Goal: Task Accomplishment & Management: Manage account settings

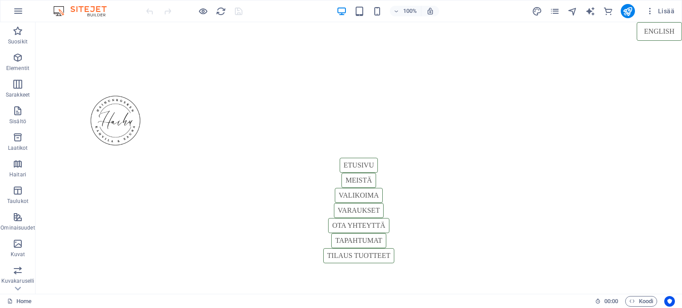
click at [205, 12] on icon "button" at bounding box center [203, 11] width 10 height 10
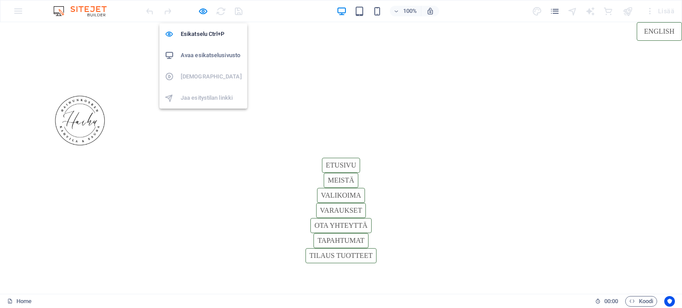
click at [189, 55] on h6 "Avaa esikatselusivusto" at bounding box center [211, 55] width 61 height 11
click at [199, 10] on icon "button" at bounding box center [203, 11] width 10 height 10
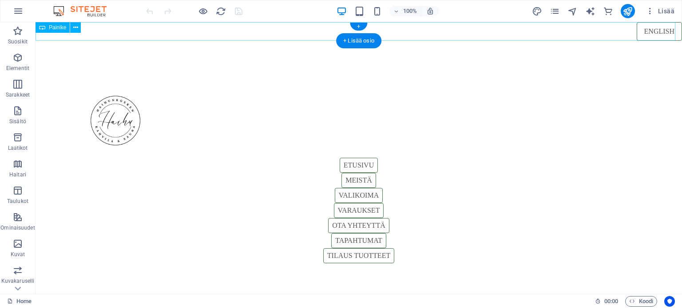
click at [293, 28] on div "English" at bounding box center [359, 31] width 646 height 19
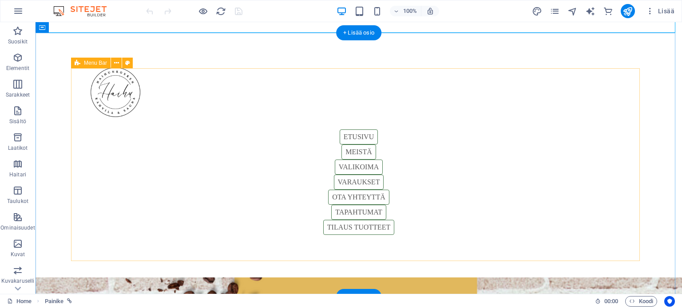
scroll to position [44, 0]
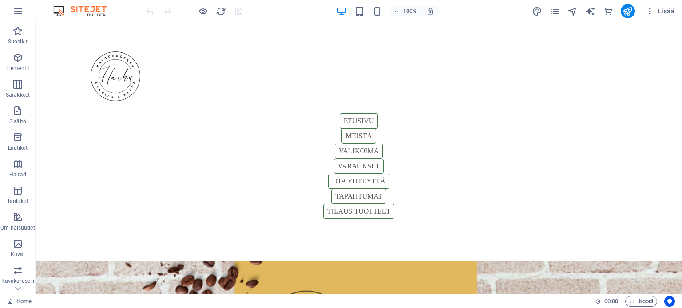
click at [560, 6] on icon "pages" at bounding box center [554, 11] width 10 height 10
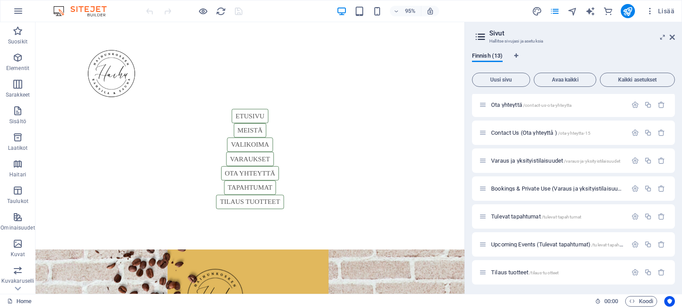
scroll to position [170, 0]
click at [508, 212] on div "Tulevat tapahtumat /tulevat-tapahtumat" at bounding box center [553, 215] width 148 height 10
click at [508, 216] on span "Tulevat tapahtumat /tulevat-tapahtumat" at bounding box center [536, 215] width 90 height 7
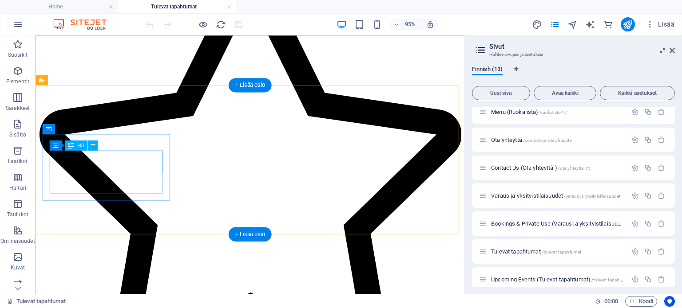
scroll to position [266, 0]
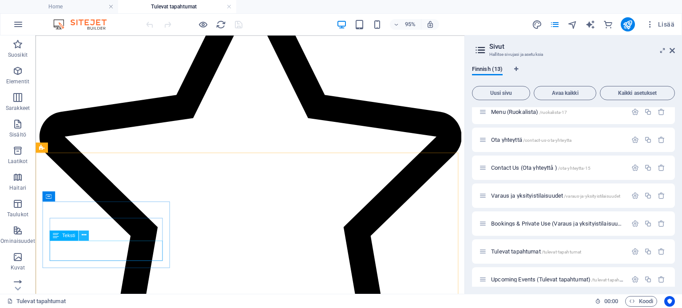
click at [85, 236] on icon at bounding box center [84, 235] width 4 height 9
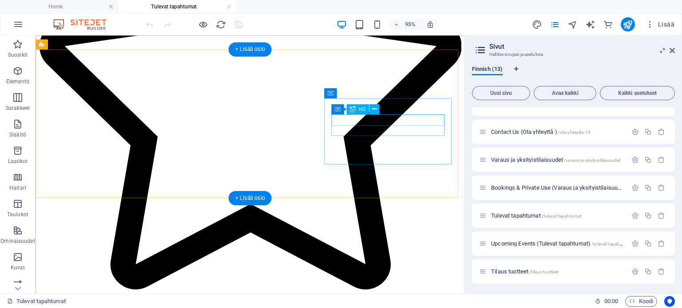
scroll to position [444, 0]
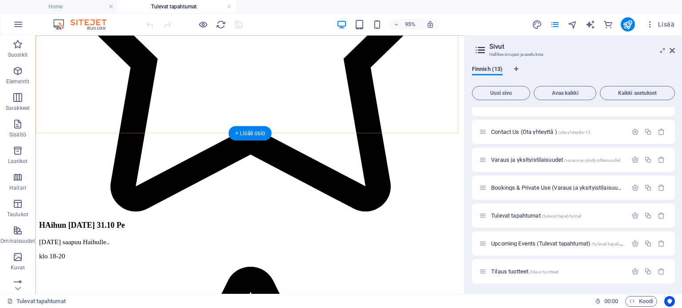
drag, startPoint x: 256, startPoint y: 128, endPoint x: 135, endPoint y: 4, distance: 172.6
click at [255, 128] on div "+ Lisää osio" at bounding box center [250, 133] width 43 height 14
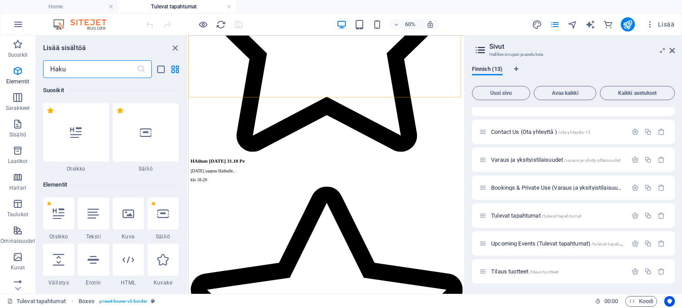
scroll to position [1553, 0]
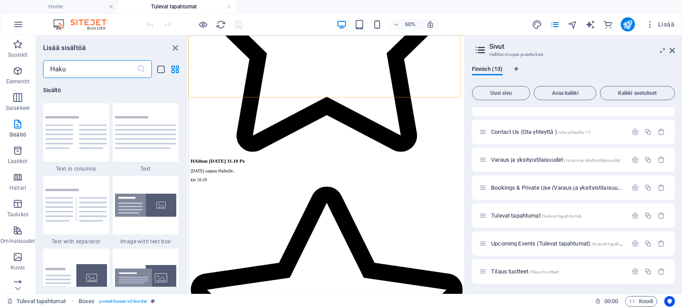
click at [101, 71] on input "text" at bounding box center [90, 69] width 94 height 18
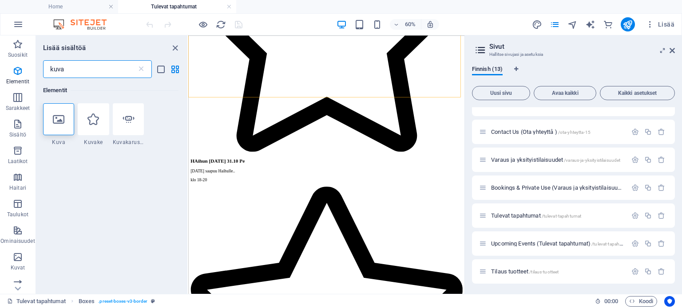
scroll to position [0, 0]
type input "kuva"
click at [55, 113] on div at bounding box center [58, 119] width 31 height 32
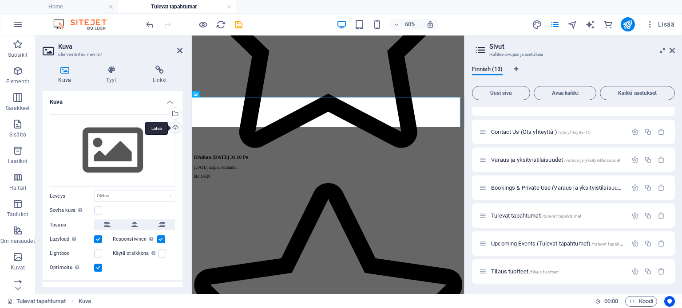
click at [175, 126] on div "Lataa" at bounding box center [174, 128] width 13 height 13
click at [173, 127] on div "Lataa" at bounding box center [174, 128] width 13 height 13
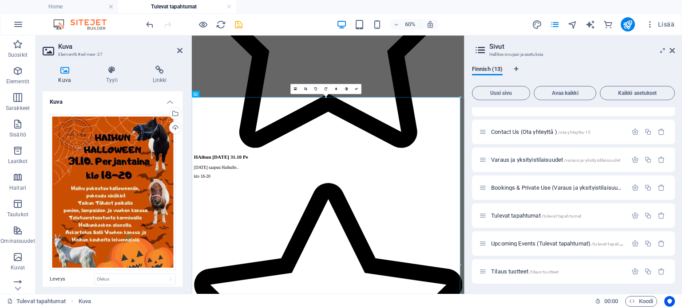
click at [239, 24] on icon "save" at bounding box center [238, 25] width 10 height 10
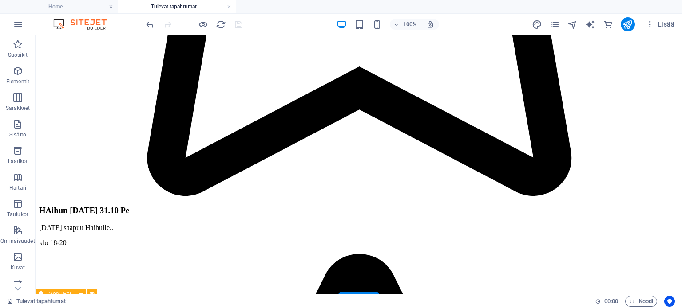
scroll to position [621, 0]
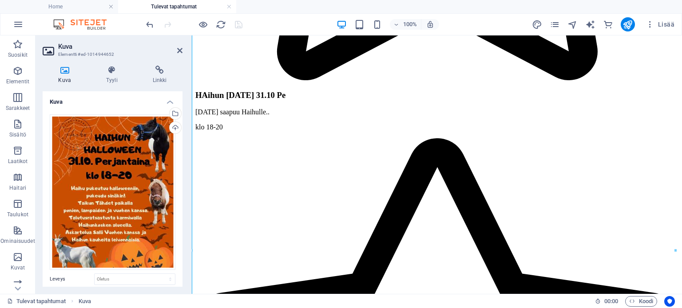
scroll to position [633, 0]
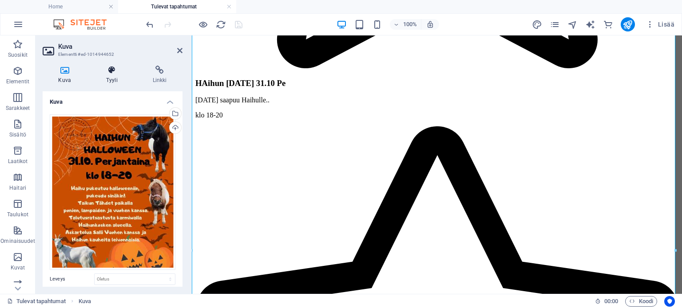
click at [121, 76] on h4 "Tyyli" at bounding box center [114, 75] width 47 height 19
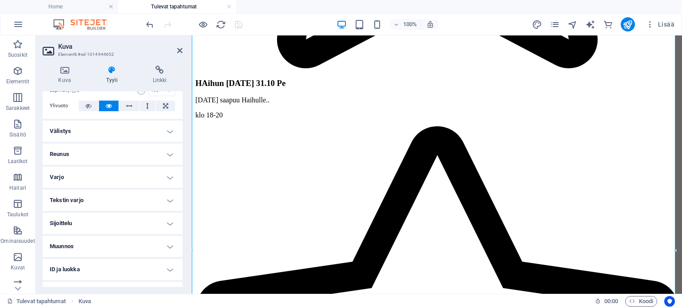
scroll to position [84, 0]
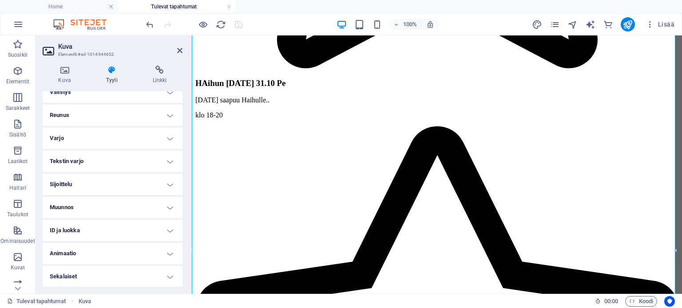
click at [103, 202] on h4 "Muunnos" at bounding box center [113, 207] width 140 height 21
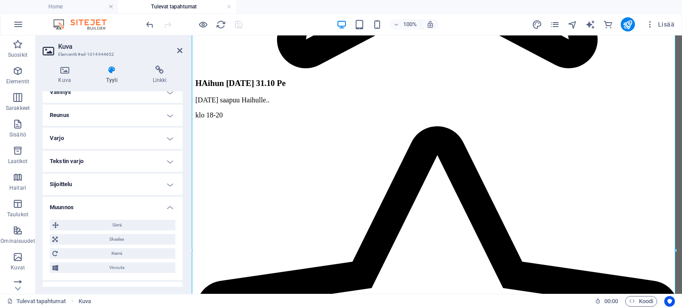
click at [170, 206] on h4 "Muunnos" at bounding box center [113, 205] width 140 height 16
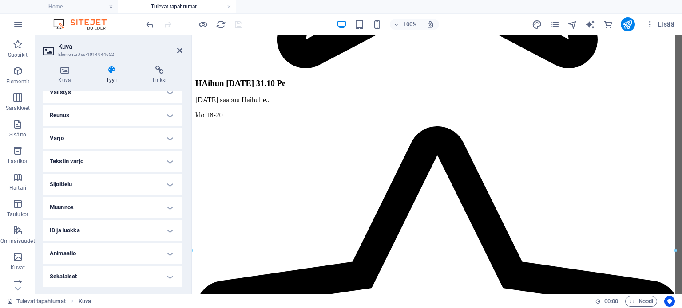
click at [168, 207] on h4 "Muunnos" at bounding box center [113, 207] width 140 height 21
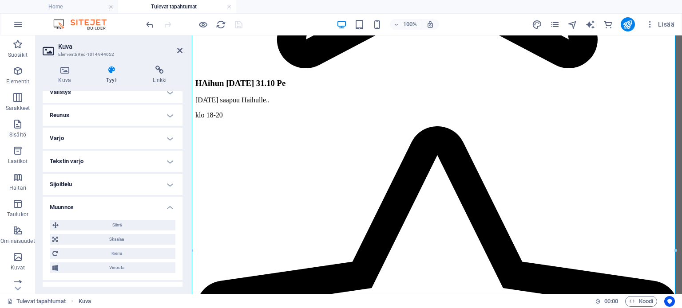
click at [168, 207] on h4 "Muunnos" at bounding box center [113, 205] width 140 height 16
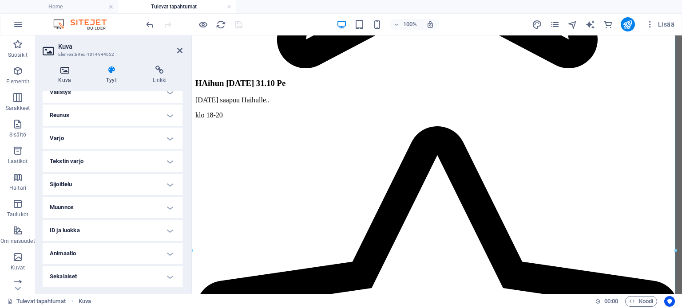
click at [68, 72] on icon at bounding box center [65, 70] width 44 height 9
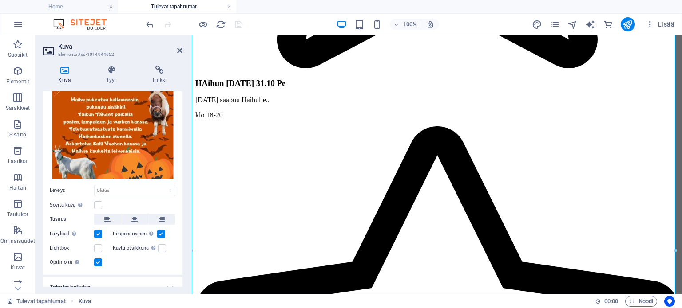
scroll to position [120, 0]
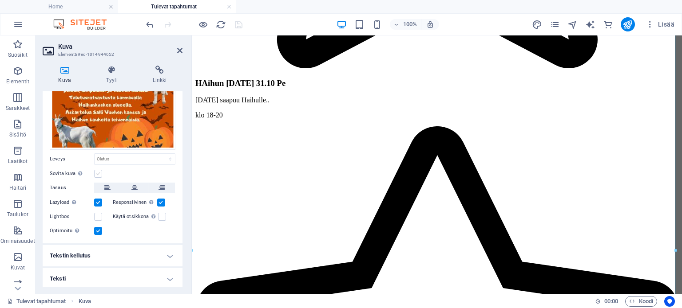
click at [98, 170] on label at bounding box center [98, 174] width 8 height 8
click at [0, 0] on input "Sovita kuva [PERSON_NAME] kuva automaattisesti kiinteään leveyteen ja korkeuteen" at bounding box center [0, 0] width 0 height 0
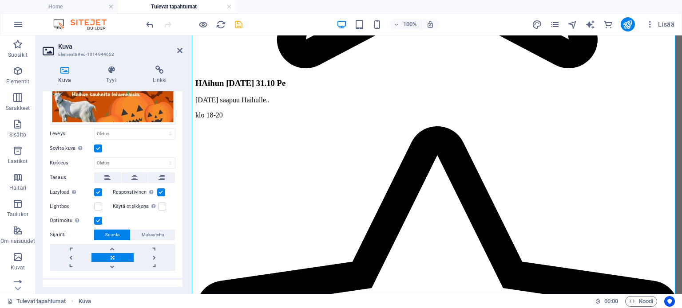
scroll to position [180, 0]
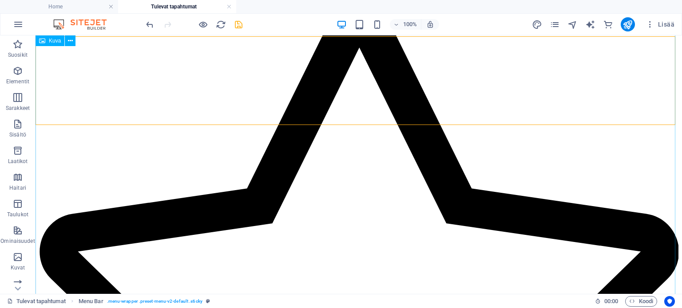
scroll to position [799, 0]
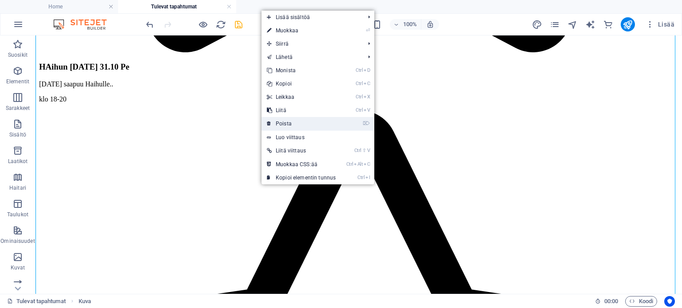
click at [274, 124] on link "⌦ Poista" at bounding box center [300, 123] width 79 height 13
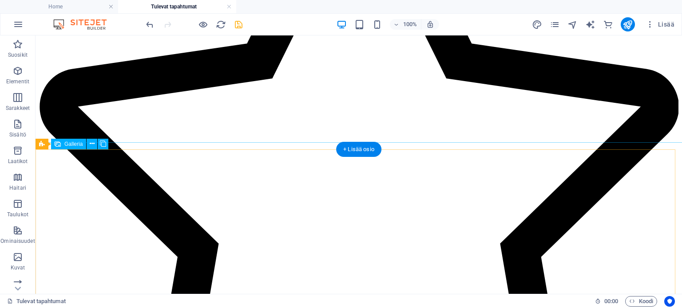
scroll to position [266, 0]
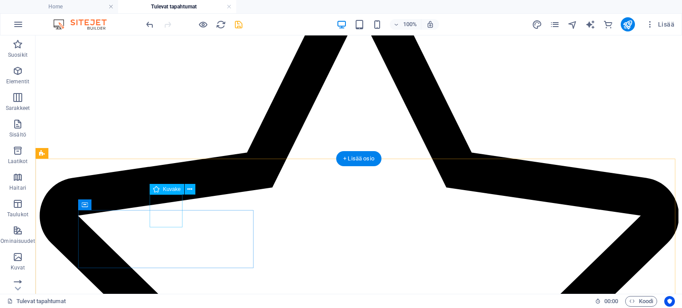
click at [168, 213] on figure at bounding box center [358, 279] width 639 height 613
click at [190, 191] on icon at bounding box center [189, 189] width 5 height 9
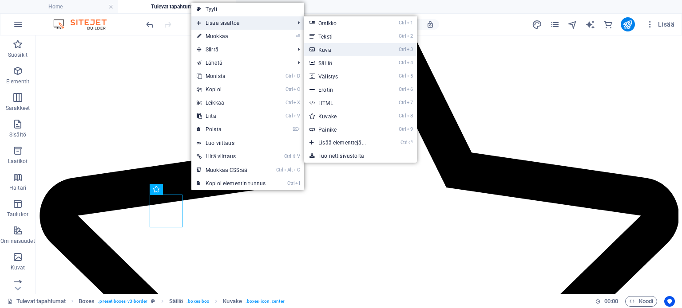
click at [347, 48] on link "Ctrl 3 Kuva" at bounding box center [343, 49] width 79 height 13
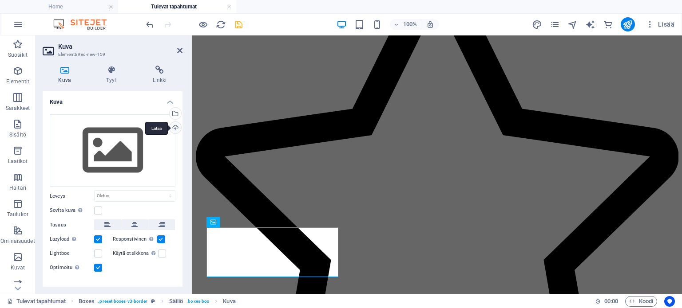
click at [175, 126] on div "Lataa" at bounding box center [174, 128] width 13 height 13
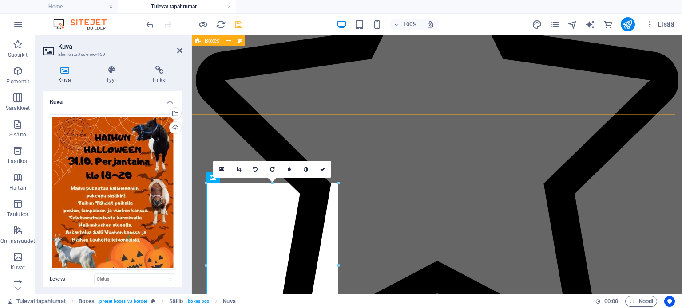
scroll to position [311, 0]
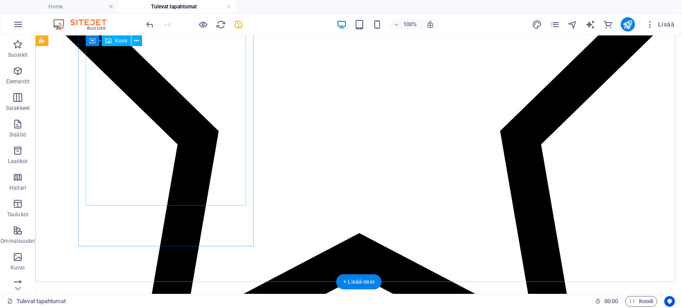
scroll to position [355, 0]
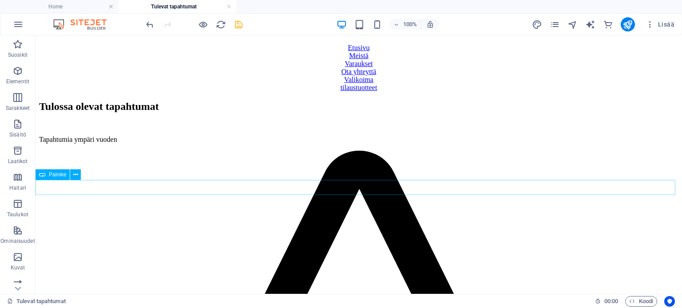
scroll to position [0, 0]
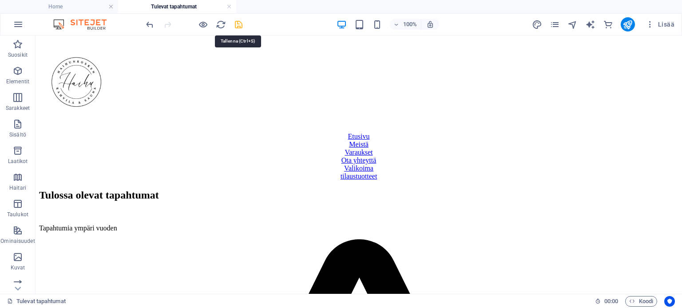
click at [242, 20] on icon "save" at bounding box center [238, 25] width 10 height 10
click at [559, 21] on icon "pages" at bounding box center [554, 25] width 10 height 10
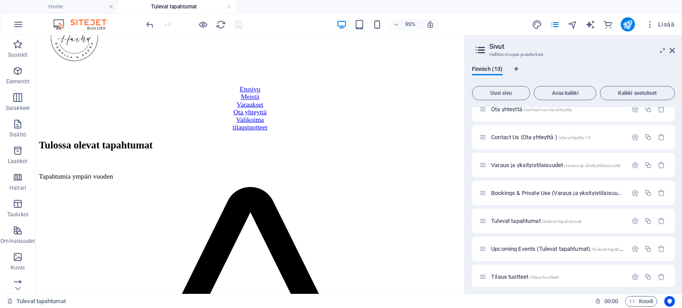
scroll to position [183, 0]
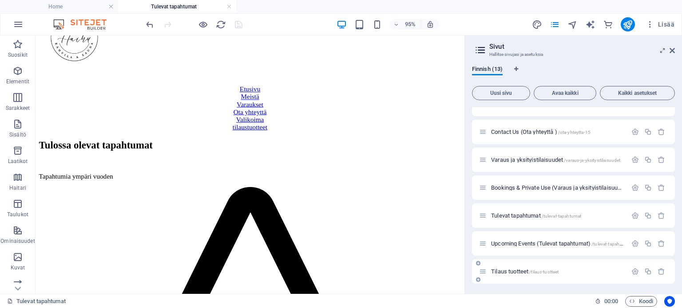
click at [504, 267] on div "Tilaus tuotteet /tilaus-tuotteet" at bounding box center [553, 272] width 148 height 10
click at [500, 272] on span "Tilaus tuotteet /tilaus-tuotteet" at bounding box center [524, 271] width 67 height 7
click at [500, 272] on div "Home / Home (Etusivu ) /etusivu-17 Meistä /meistae About Us (Meistå) /meista-13…" at bounding box center [573, 104] width 203 height 360
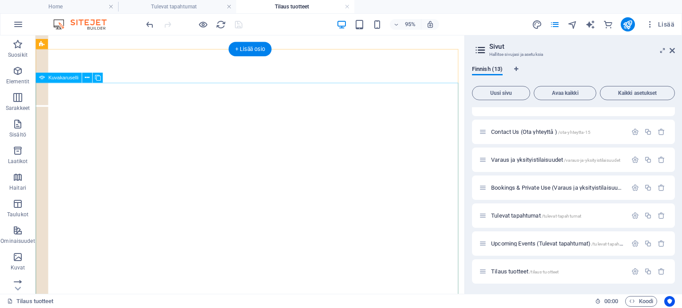
scroll to position [179, 0]
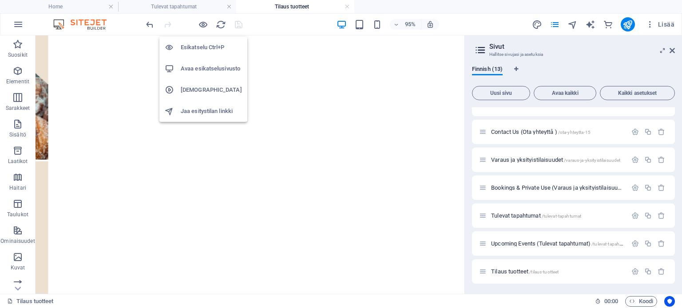
click at [194, 68] on h6 "Avaa esikatselusivusto" at bounding box center [211, 68] width 61 height 11
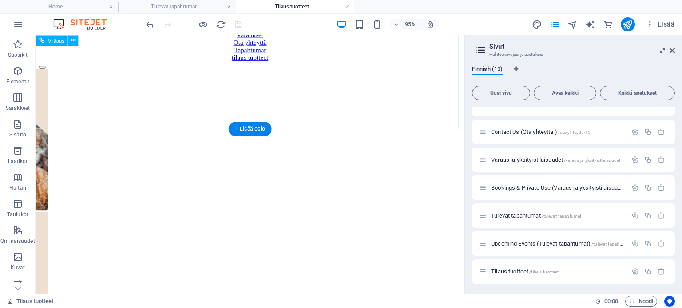
scroll to position [90, 0]
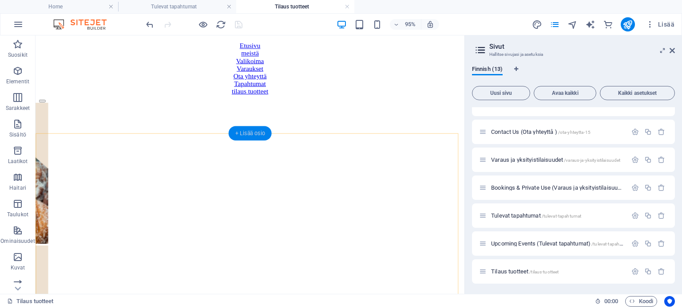
click at [251, 135] on div "+ Lisää osio" at bounding box center [250, 133] width 43 height 14
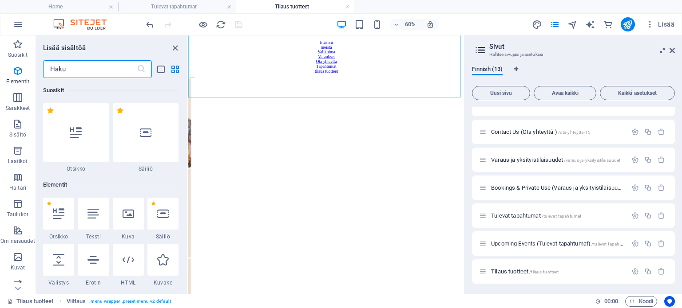
scroll to position [1553, 0]
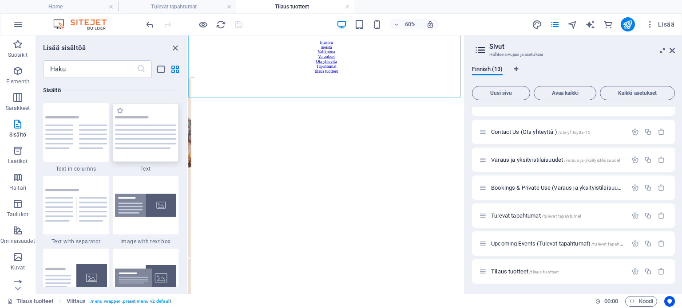
click at [146, 134] on img at bounding box center [146, 132] width 62 height 33
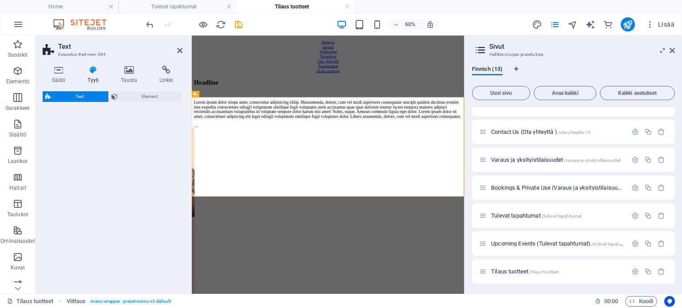
click at [256, 119] on div "Headline" at bounding box center [418, 113] width 447 height 12
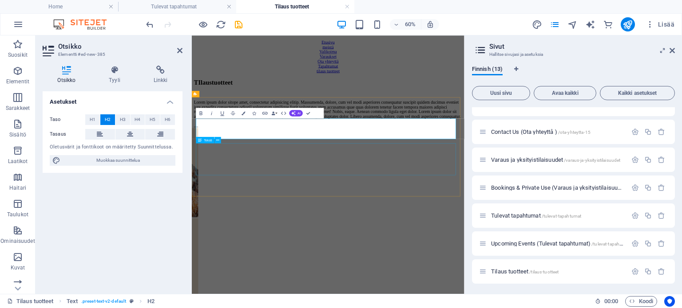
click at [349, 174] on div "Lorem ipsum dolor sitope amet, consectetur adipisicing elitip. Massumenda, dolo…" at bounding box center [418, 158] width 447 height 32
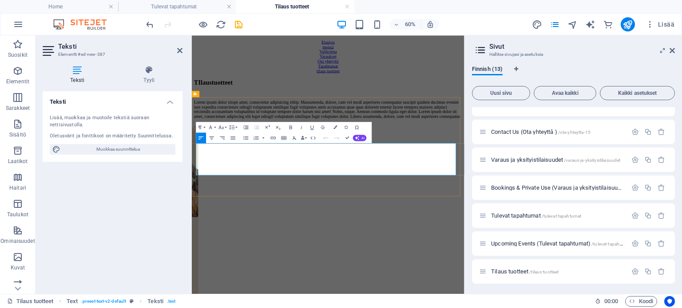
click at [227, 174] on p "Lorem ipsum dolor sitope amet, consectetur adipisicing elitip. Massumenda, dolo…" at bounding box center [418, 158] width 447 height 32
click at [268, 174] on p "Lorem ipsum dolor sitope amet, consectetur adipisicing elitip. Massumenda, dolo…" at bounding box center [418, 158] width 447 height 32
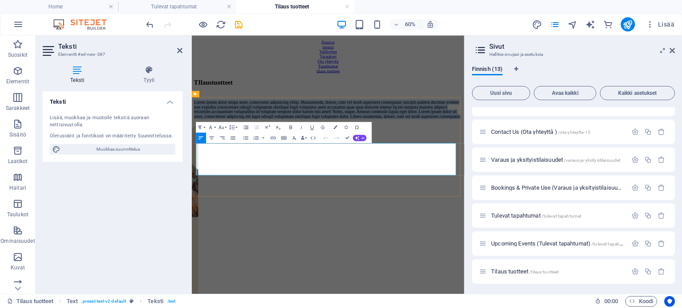
click at [268, 174] on p "Lorem ipsum dolor sitope amet, consectetur adipisicing elitip. Massumenda, dolo…" at bounding box center [418, 158] width 447 height 32
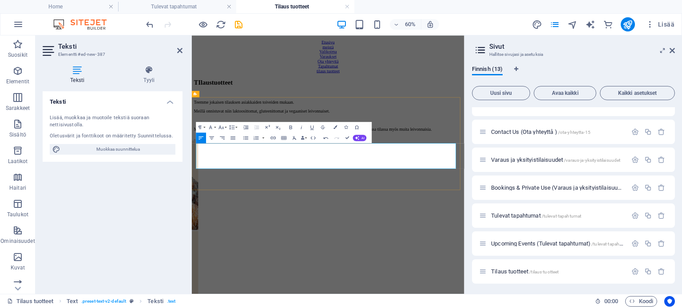
drag, startPoint x: 605, startPoint y: 251, endPoint x: 440, endPoint y: 257, distance: 165.2
click at [440, 196] on p "Mutta muistathan että emme voi taata 100% gluteenittomuutta tuotteillemme, kosk…" at bounding box center [418, 192] width 447 height 8
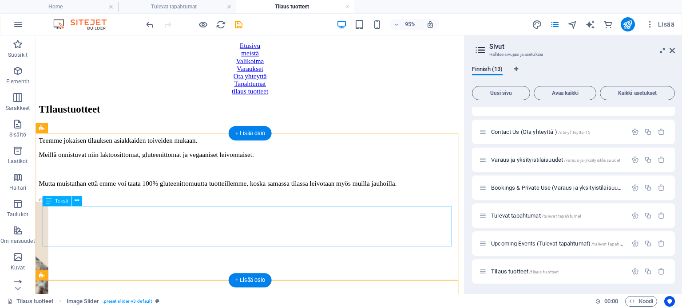
click at [441, 196] on div "Teemme jokaisen tilauksen asiakkaiden toiveiden mukaan. Meillä onnistuvat niin …" at bounding box center [261, 168] width 444 height 53
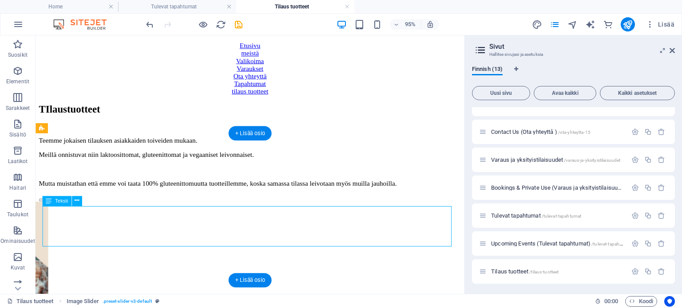
click at [441, 196] on div "Teemme jokaisen tilauksen asiakkaiden toiveiden mukaan. Meillä onnistuvat niin …" at bounding box center [261, 168] width 444 height 53
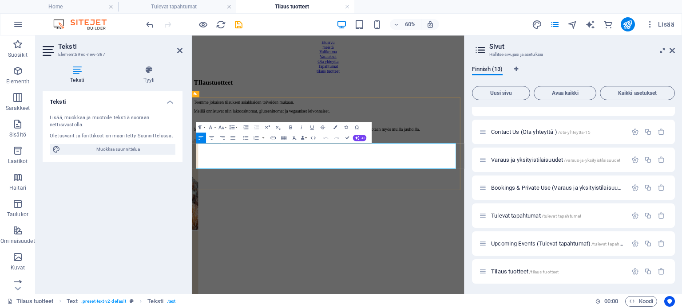
click at [589, 196] on p "Mutta muistathan että emme voi taata 100% gluteenittomuutta tuotteillemme, kosk…" at bounding box center [418, 192] width 447 height 8
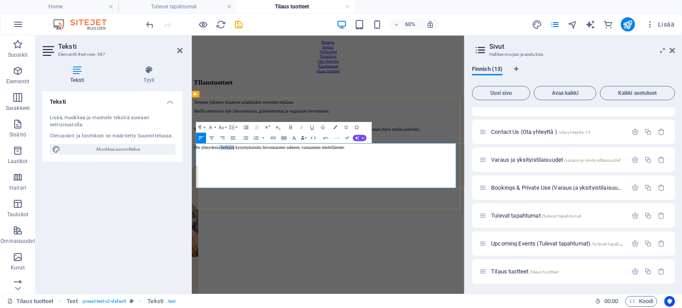
drag, startPoint x: 266, startPoint y: 275, endPoint x: 242, endPoint y: 273, distance: 23.6
click at [242, 226] on p "​Ole yhteydessä herkästi kysymyksistäsi leivonnaisten suhteen, vastaamme mielel…" at bounding box center [418, 222] width 447 height 8
click at [456, 226] on p "Ole yhteydessä kysymyksistäsi leivonnaisten suhteen, vastaamme mielellämme." at bounding box center [418, 222] width 447 height 8
click at [581, 241] on div "TIlaustuotteet Teemme jokaisen tilauksen asiakkaiden toiveiden mukaan. Meillä o…" at bounding box center [418, 174] width 447 height 134
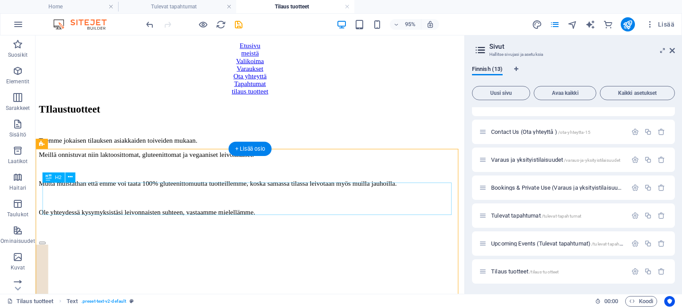
scroll to position [0, 0]
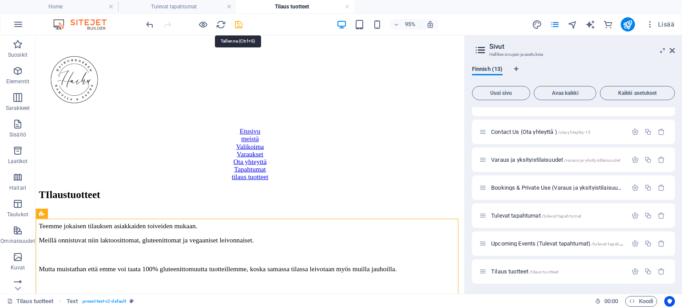
click at [243, 22] on icon "save" at bounding box center [238, 25] width 10 height 10
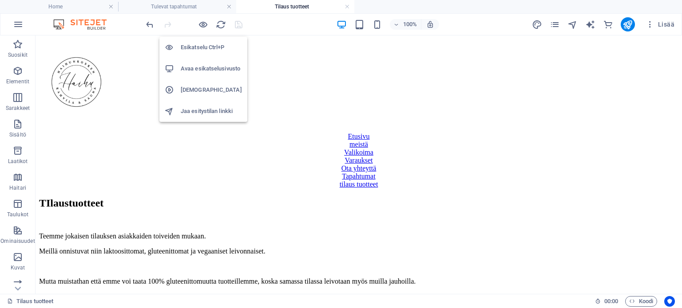
click at [197, 66] on h6 "Avaa esikatselusivusto" at bounding box center [211, 68] width 61 height 11
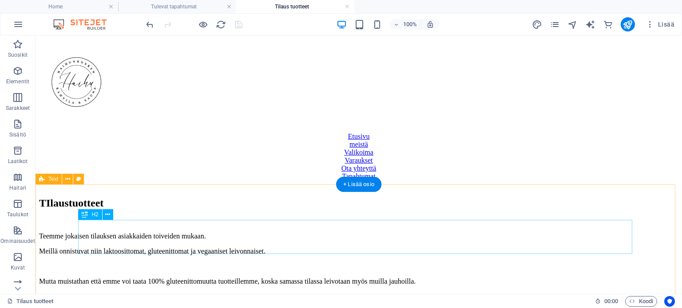
scroll to position [178, 0]
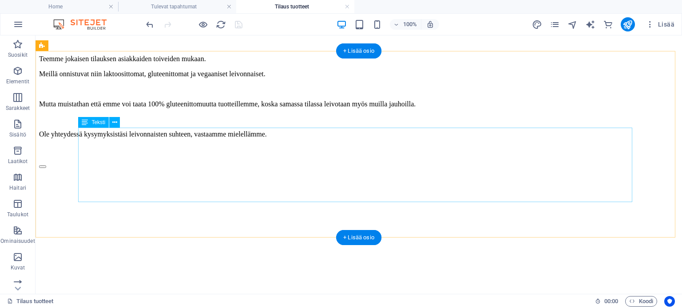
click at [256, 131] on div "Teemme jokaisen tilauksen asiakkaiden toiveiden mukaan. Meillä onnistuvat niin …" at bounding box center [358, 104] width 639 height 99
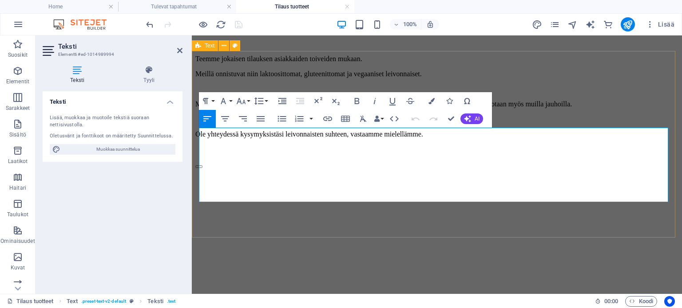
click at [370, 63] on p "Teemme jokaisen tilauksen asiakkaiden toiveiden mukaan." at bounding box center [436, 59] width 483 height 8
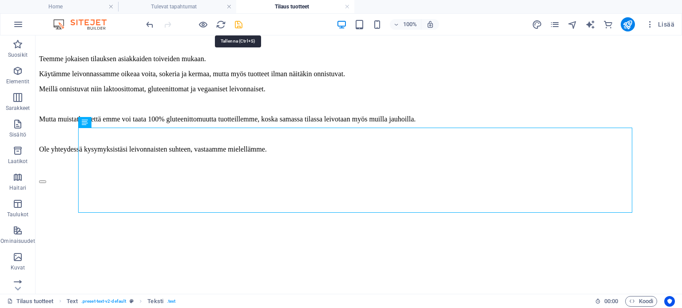
click at [238, 23] on icon "save" at bounding box center [238, 25] width 10 height 10
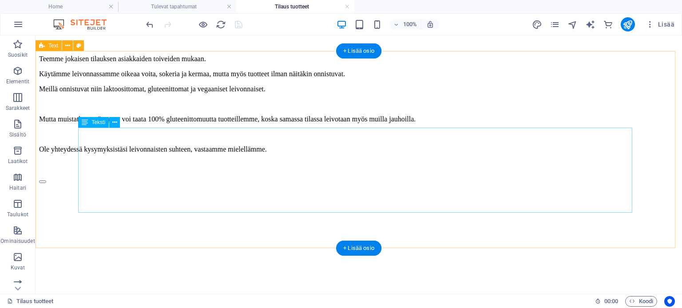
click at [334, 169] on div "Teemme jokaisen tilauksen asiakkaiden toiveiden mukaan. Käytämme leivonnassamme…" at bounding box center [358, 112] width 639 height 114
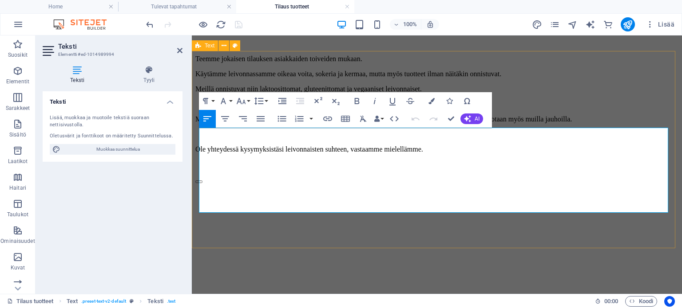
click at [469, 154] on p "Ole yhteydessä kysymyksistäsi leivonnaisten suhteen, vastaamme mielellämme." at bounding box center [436, 150] width 483 height 8
click at [16, 259] on icon "button" at bounding box center [17, 257] width 11 height 11
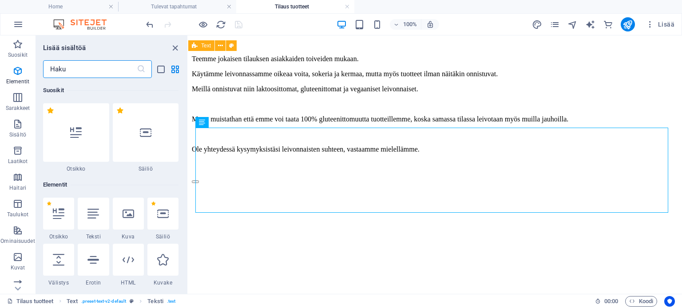
scroll to position [4500, 0]
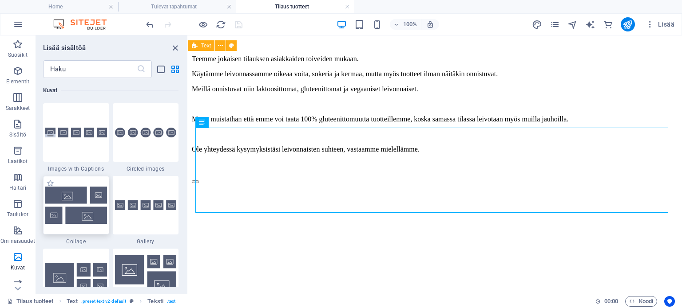
click at [74, 204] on img at bounding box center [76, 205] width 62 height 37
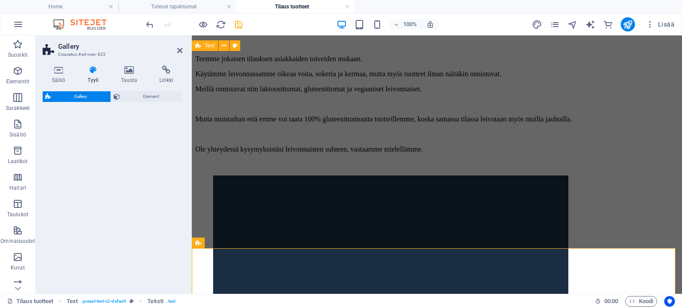
select select "rem"
select select "preset-gallery-v3-collage"
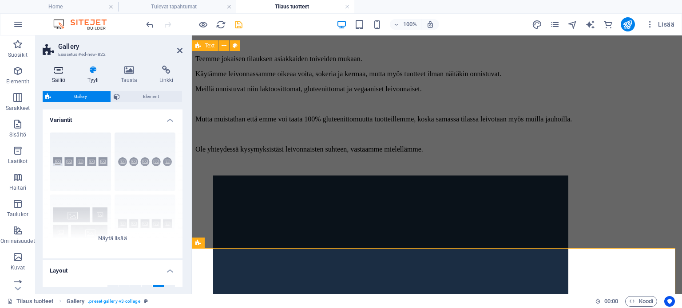
click at [59, 70] on icon at bounding box center [59, 70] width 32 height 9
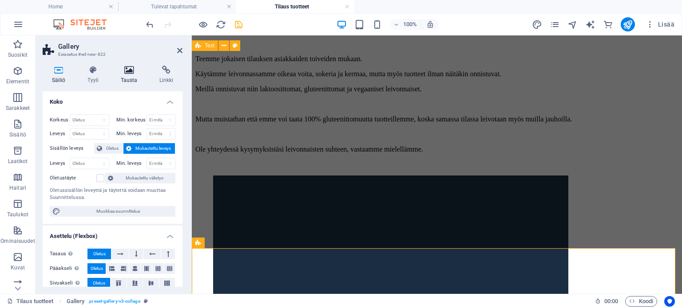
click at [123, 76] on h4 "Tausta" at bounding box center [130, 75] width 39 height 19
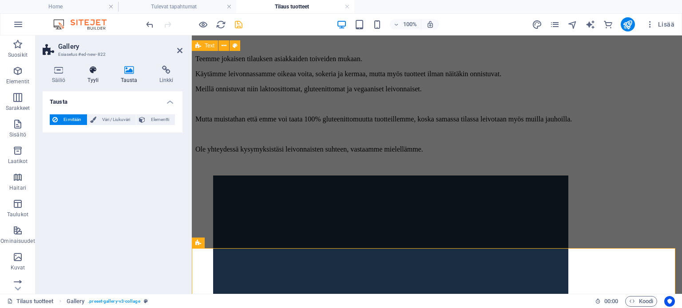
click at [90, 73] on icon at bounding box center [93, 70] width 30 height 9
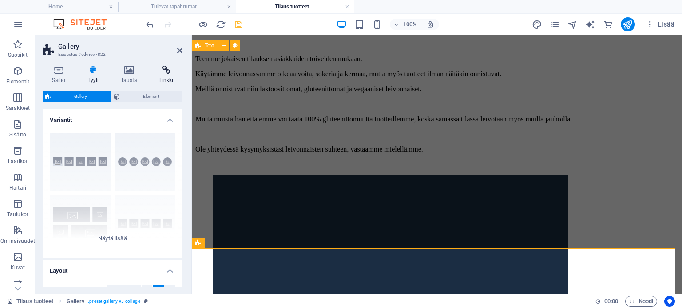
click at [167, 68] on icon at bounding box center [166, 70] width 32 height 9
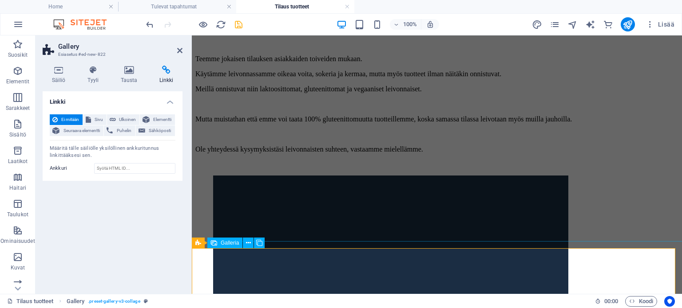
select select "4"
select select "px"
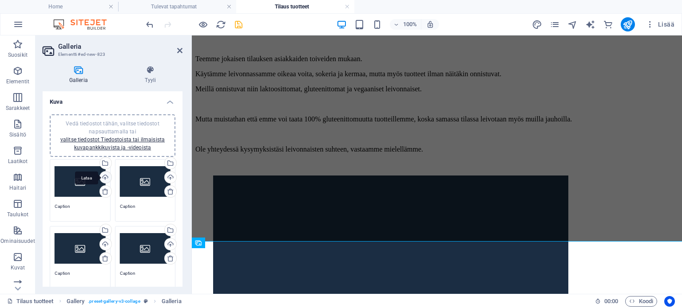
click at [104, 174] on div "Lataa" at bounding box center [104, 178] width 13 height 13
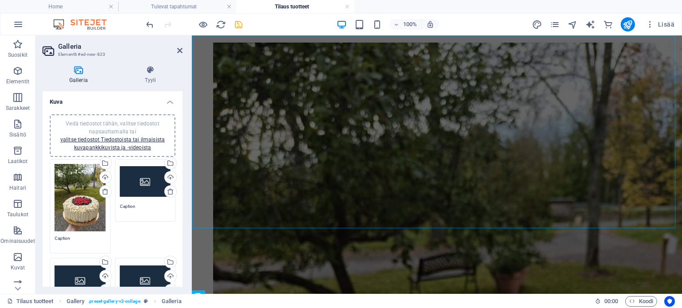
scroll to position [302, 0]
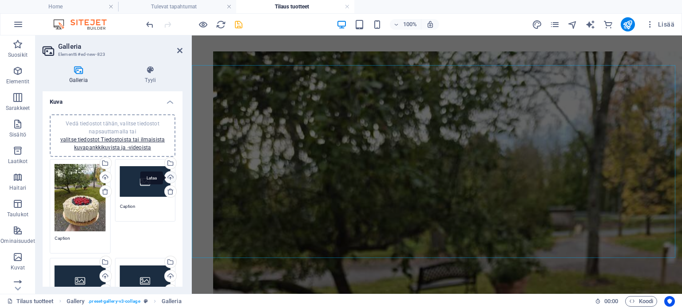
click at [168, 176] on div "Lataa" at bounding box center [169, 178] width 13 height 13
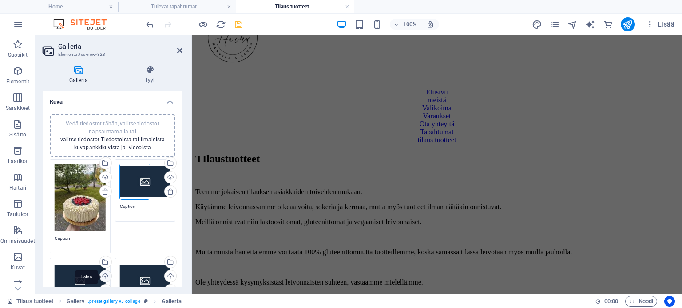
click at [105, 275] on div "Lataa" at bounding box center [104, 277] width 13 height 13
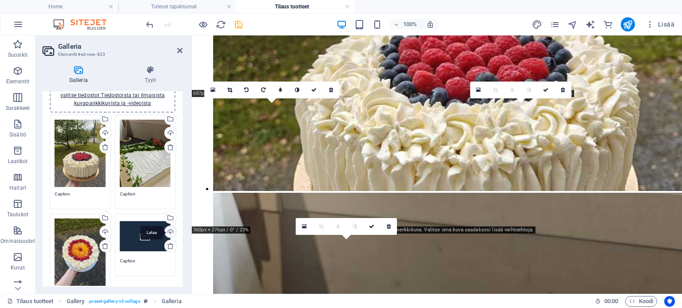
click at [169, 229] on div "Lataa" at bounding box center [169, 232] width 13 height 13
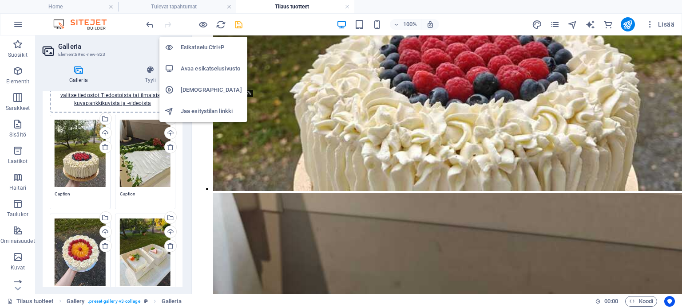
click at [200, 65] on h6 "Avaa esikatselusivusto" at bounding box center [211, 68] width 61 height 11
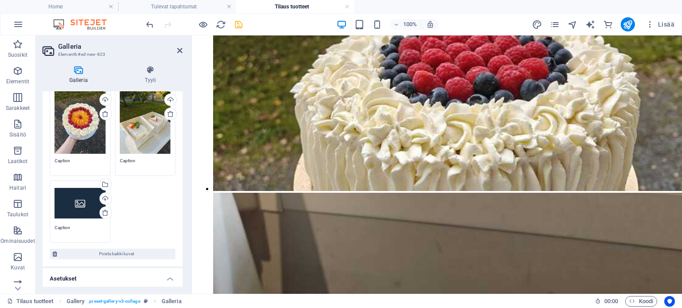
scroll to position [178, 0]
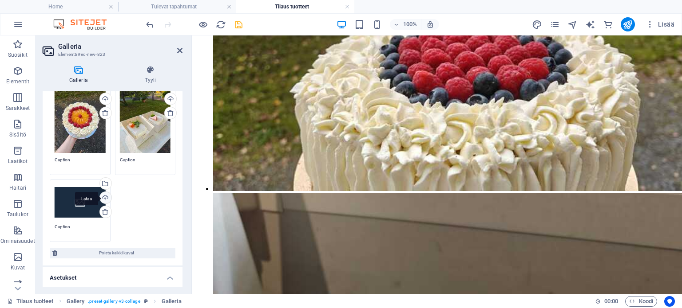
click at [107, 194] on div "Lataa" at bounding box center [104, 198] width 13 height 13
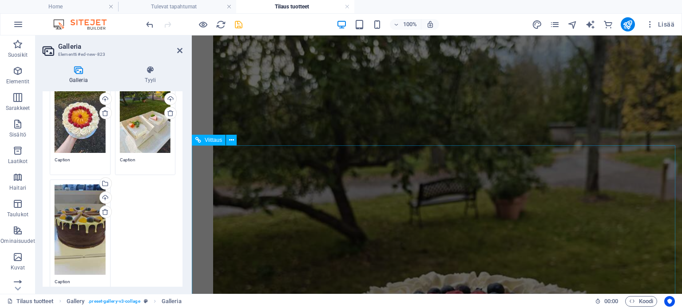
scroll to position [253, 0]
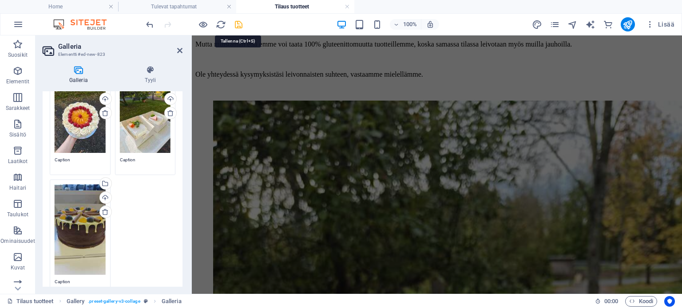
click at [237, 24] on icon "save" at bounding box center [238, 25] width 10 height 10
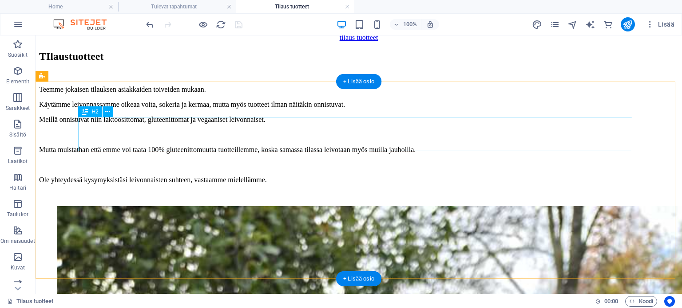
scroll to position [0, 0]
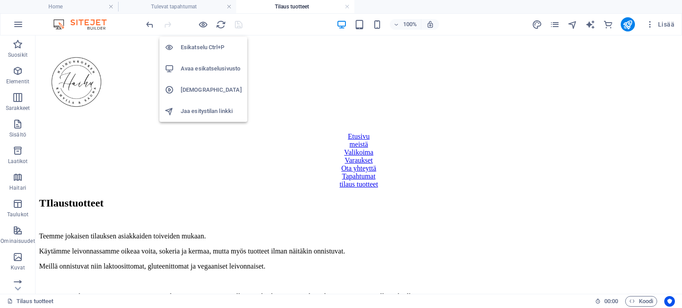
click at [197, 72] on h6 "Avaa esikatselusivusto" at bounding box center [211, 68] width 61 height 11
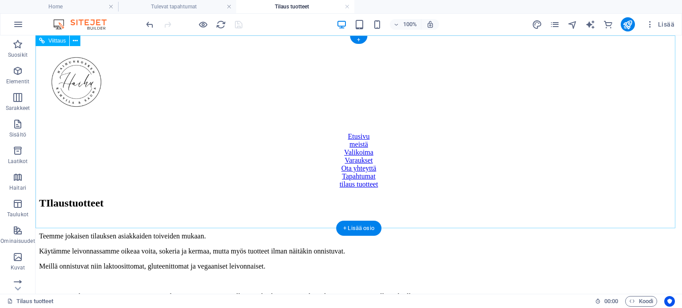
click at [232, 110] on div "Etusivu meistä Valikoima Varaukset Ota yhteyttä Tapahtumat tilaus tuotteet" at bounding box center [358, 116] width 639 height 143
click at [456, 181] on div "Tapahtumat" at bounding box center [358, 177] width 639 height 8
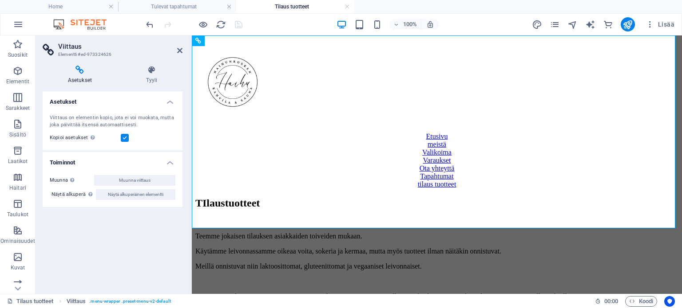
click at [164, 163] on h4 "Toiminnot" at bounding box center [113, 160] width 140 height 16
click at [173, 103] on h4 "Asetukset" at bounding box center [113, 99] width 140 height 16
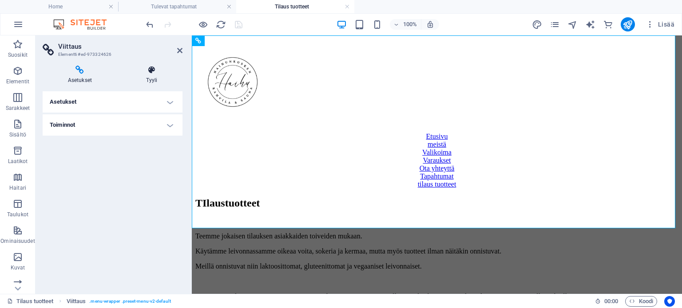
click at [152, 76] on h4 "Tyyli" at bounding box center [152, 75] width 62 height 19
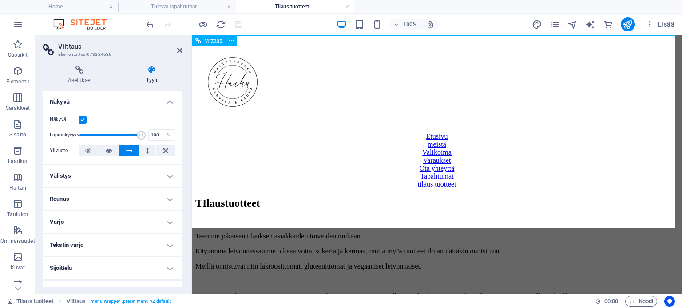
click at [237, 165] on div "Varaukset" at bounding box center [436, 161] width 483 height 8
click at [233, 41] on icon at bounding box center [231, 40] width 5 height 9
click at [381, 133] on div "Etusivu" at bounding box center [436, 137] width 483 height 8
click at [233, 245] on div "TIlaustuotteet Teemme jokaisen tilauksen asiakkaiden toiveiden mukaan. Käytämme…" at bounding box center [436, 271] width 483 height 149
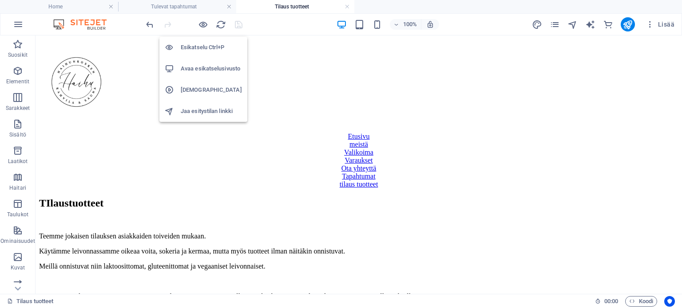
click at [208, 44] on h6 "Esikatselu Ctrl+P" at bounding box center [211, 47] width 61 height 11
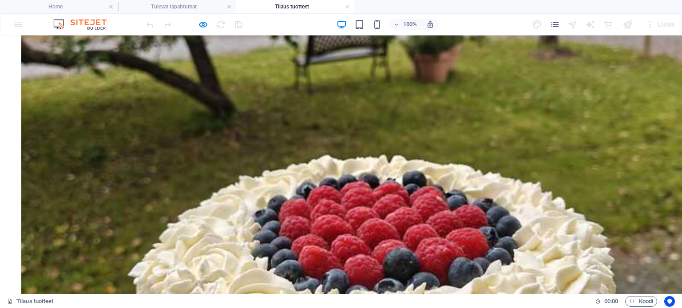
scroll to position [577, 0]
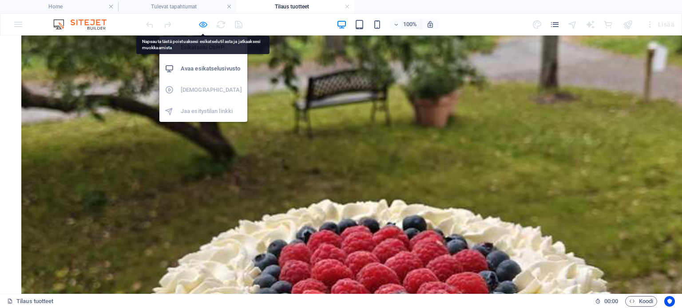
click at [203, 23] on icon "button" at bounding box center [203, 25] width 10 height 10
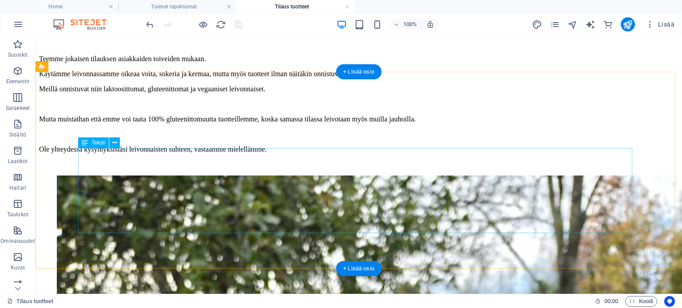
scroll to position [0, 0]
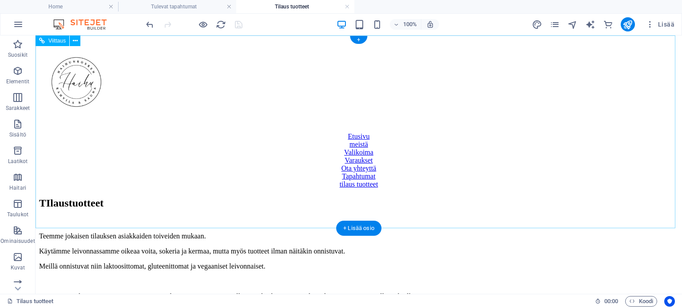
click at [626, 74] on div "Etusivu meistä Valikoima Varaukset Ota yhteyttä Tapahtumat tilaus tuotteet" at bounding box center [358, 116] width 639 height 143
drag, startPoint x: 626, startPoint y: 74, endPoint x: 466, endPoint y: 66, distance: 159.5
click at [625, 72] on div "Etusivu meistä Valikoima Varaukset Ota yhteyttä Tapahtumat tilaus tuotteet" at bounding box center [358, 116] width 639 height 143
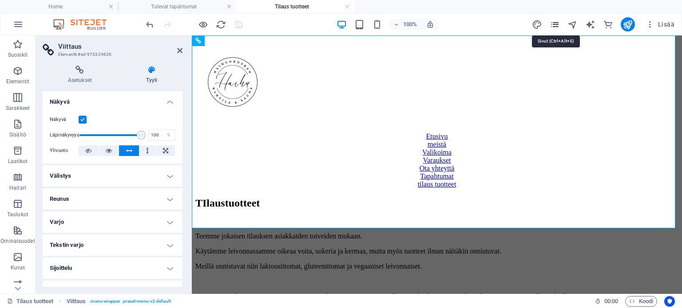
click at [552, 23] on icon "pages" at bounding box center [554, 25] width 10 height 10
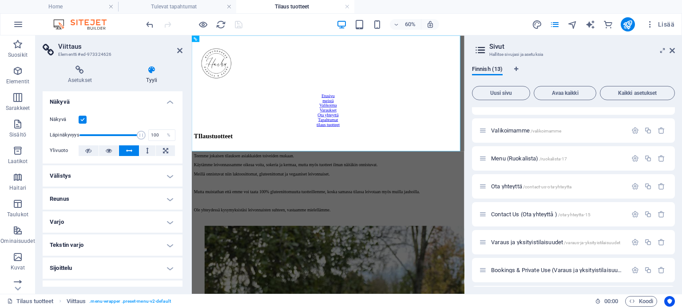
scroll to position [183, 0]
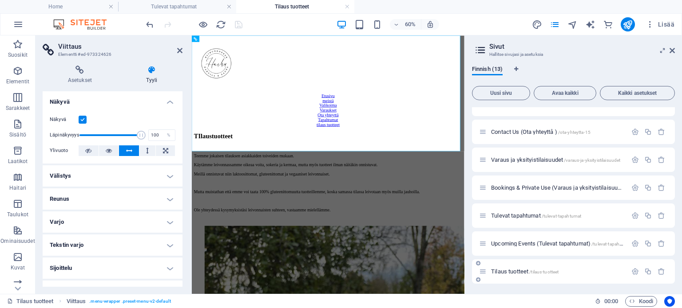
click at [483, 272] on icon at bounding box center [483, 272] width 8 height 8
click at [634, 269] on icon "button" at bounding box center [635, 272] width 8 height 8
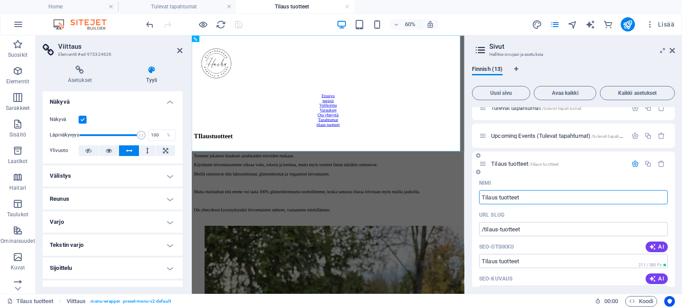
click at [517, 263] on input "SEO-otsikko" at bounding box center [573, 261] width 189 height 14
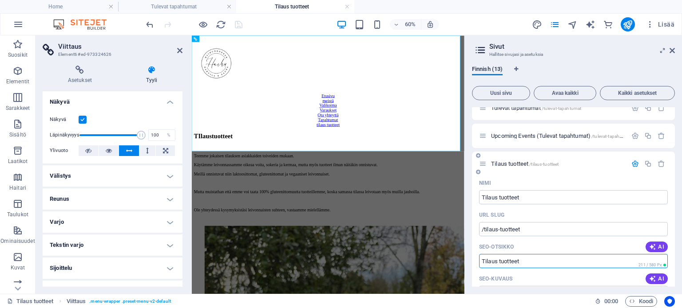
scroll to position [335, 0]
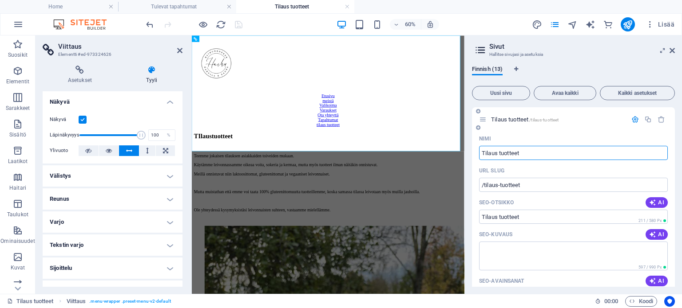
drag, startPoint x: 527, startPoint y: 150, endPoint x: 489, endPoint y: 151, distance: 38.6
click at [483, 154] on input "Tilaus tuotteet" at bounding box center [573, 153] width 189 height 14
type input "Tilaa"
type input "/tilaa"
type input "Tilaa herkut meiltä!"
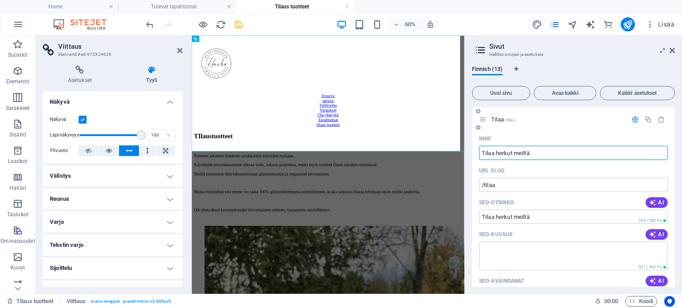
type input "/tilaa-herkut-meiltae"
type input "T"
type input "/tilaa-herkut-meil"
type input "/"
type input "Tilaustuo"
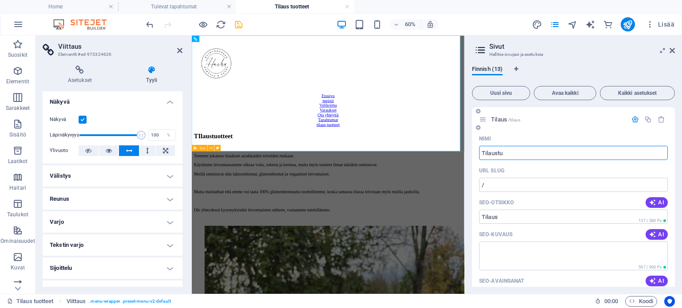
type input "/tilaus"
type input "Tilaus"
type input "Tilaustuottee"
type input "/tilaustuo"
type input "Tilaustuo"
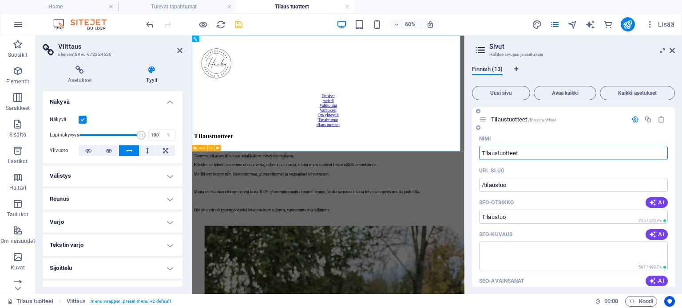
type input "Tilaustuotteet"
type input "/tilaustuotteet"
type input "Tilaustuotteet"
click at [548, 259] on textarea "SEO-kuvaus" at bounding box center [573, 256] width 189 height 29
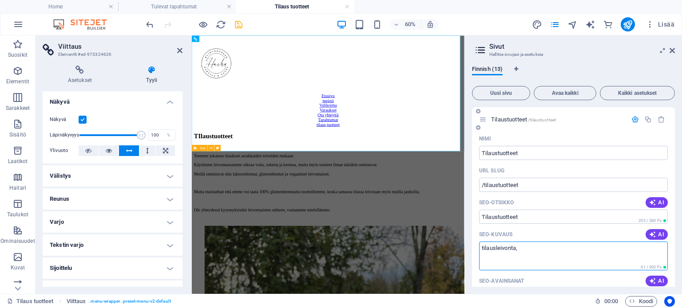
scroll to position [380, 0]
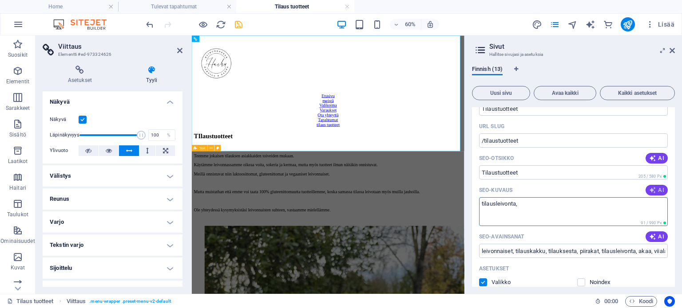
click at [655, 189] on span "AI" at bounding box center [656, 190] width 15 height 7
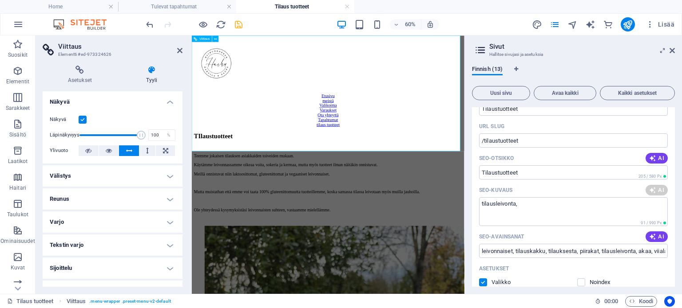
type textarea "Tilaa leivonnaisia toiveidesi mukaan! Gluteenittomat, vegaaniset ja laktoositto…"
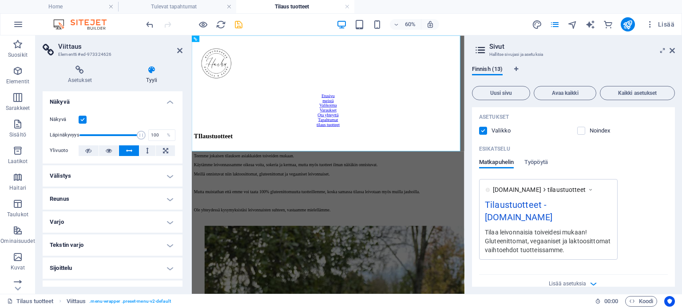
scroll to position [88, 0]
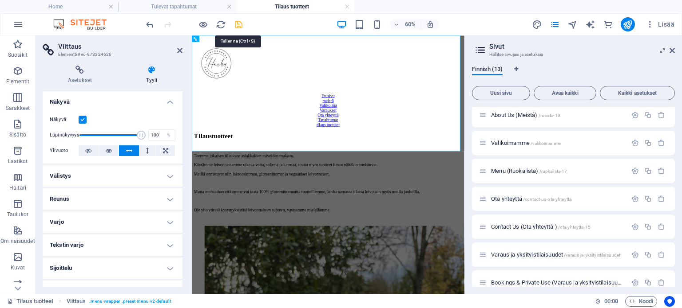
click at [238, 24] on icon "save" at bounding box center [238, 25] width 10 height 10
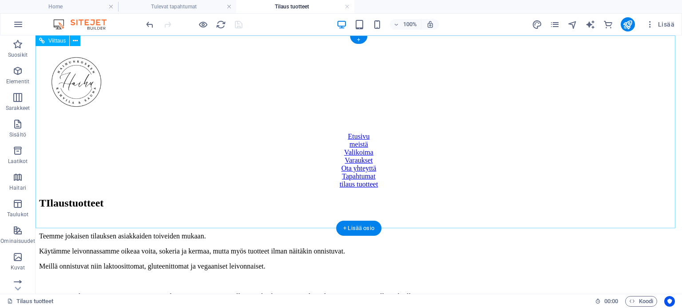
click at [435, 189] on div "tilaus tuotteet" at bounding box center [358, 185] width 639 height 8
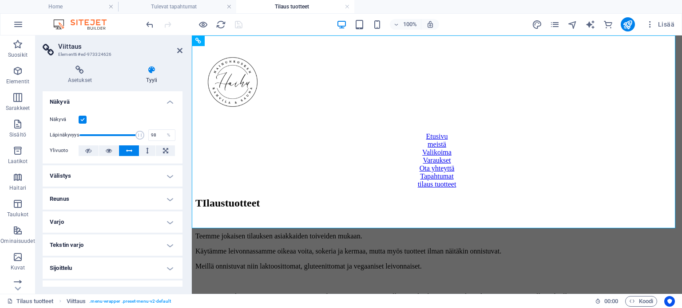
type input "100"
drag, startPoint x: 135, startPoint y: 134, endPoint x: 140, endPoint y: 134, distance: 5.3
click at [140, 134] on span at bounding box center [141, 135] width 9 height 9
click at [147, 150] on icon at bounding box center [147, 151] width 3 height 11
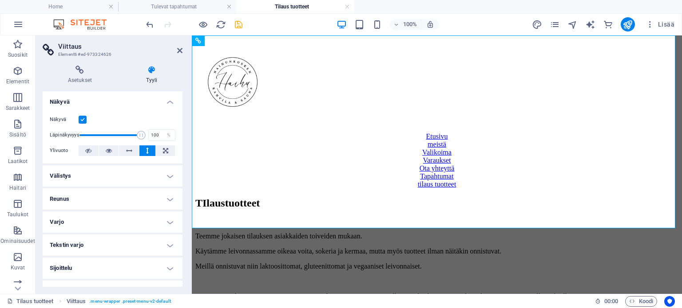
click at [147, 150] on icon at bounding box center [147, 151] width 3 height 11
click at [158, 150] on button at bounding box center [165, 151] width 19 height 11
drag, startPoint x: 240, startPoint y: 24, endPoint x: 525, endPoint y: 7, distance: 285.9
click at [240, 24] on icon "save" at bounding box center [238, 25] width 10 height 10
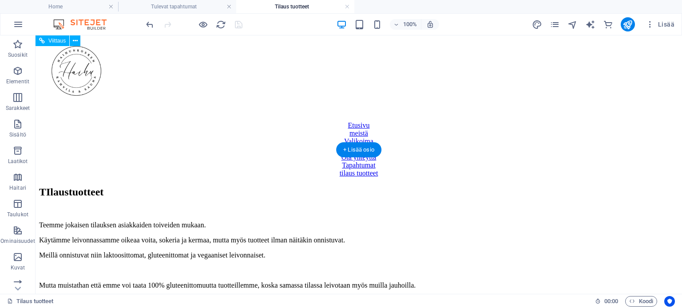
scroll to position [0, 0]
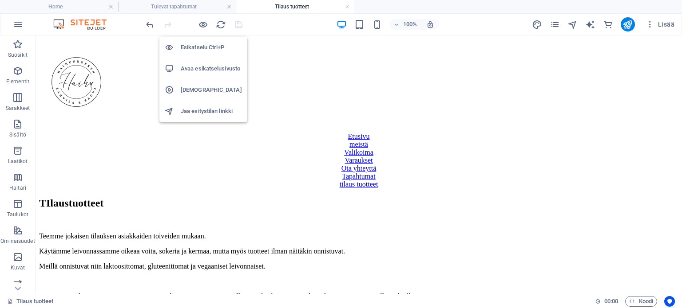
click at [201, 48] on h6 "Esikatselu Ctrl+P" at bounding box center [211, 47] width 61 height 11
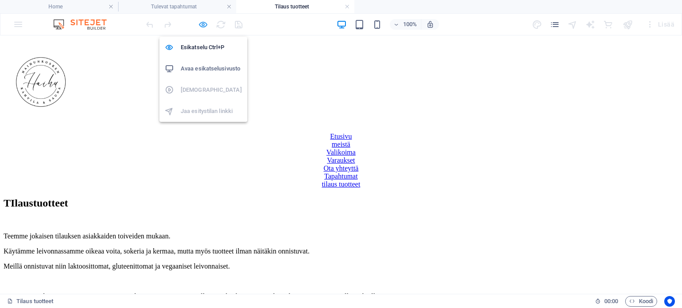
click at [205, 24] on icon "button" at bounding box center [203, 25] width 10 height 10
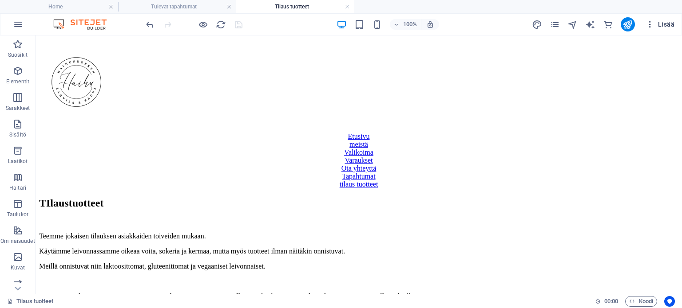
click at [652, 24] on icon "button" at bounding box center [649, 24] width 9 height 9
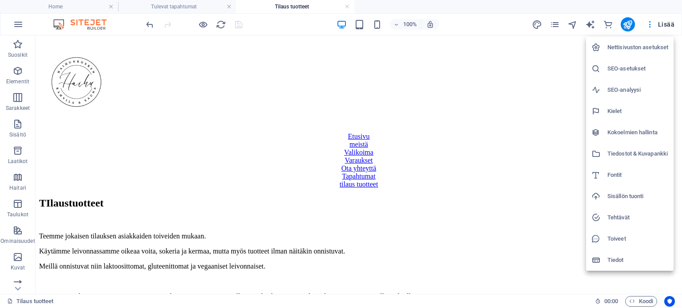
click at [643, 48] on h6 "Nettisivuston asetukset" at bounding box center [637, 47] width 61 height 11
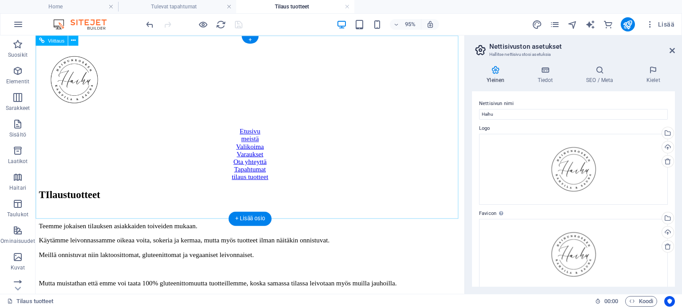
scroll to position [89, 0]
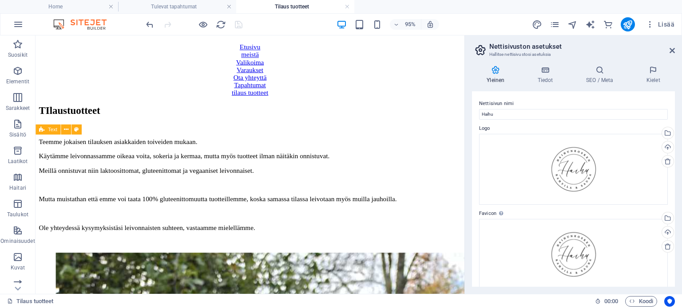
click at [520, 123] on label "Logo" at bounding box center [573, 128] width 189 height 11
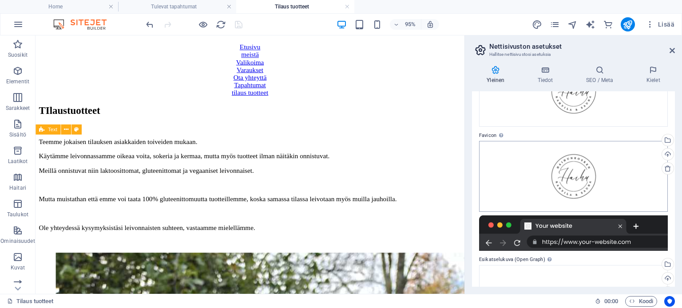
scroll to position [0, 0]
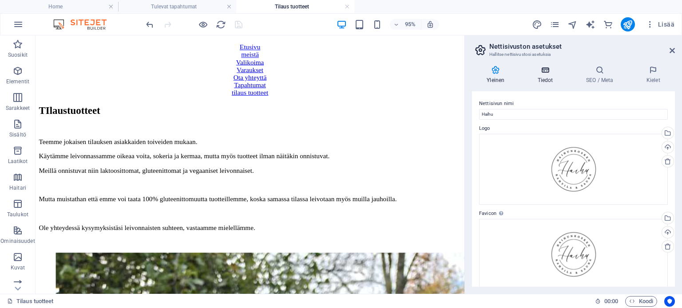
click at [543, 77] on h4 "Tiedot" at bounding box center [546, 75] width 48 height 19
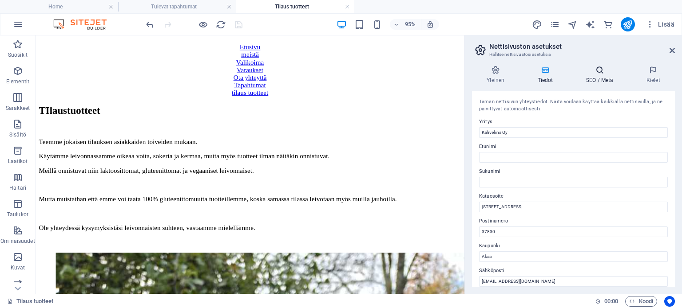
click at [600, 68] on icon at bounding box center [599, 70] width 57 height 9
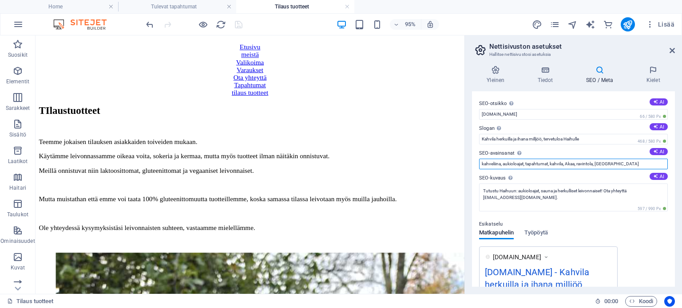
click at [617, 163] on input "kahveliina, aukioloajat, tapahtumat, kahvila, Akaa, ravintola, [GEOGRAPHIC_DATA]" at bounding box center [573, 164] width 189 height 11
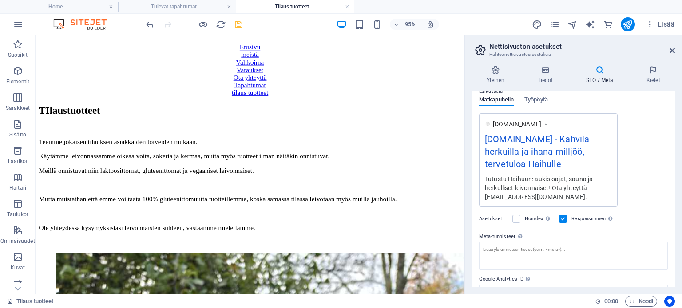
scroll to position [173, 0]
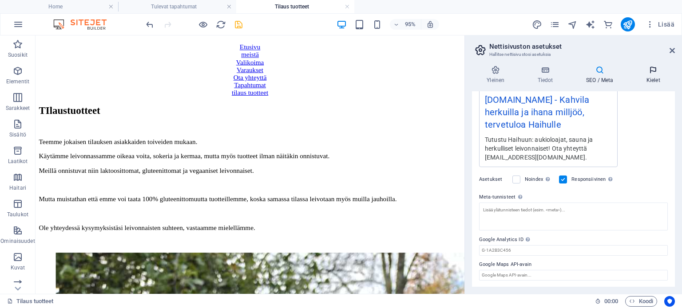
type input "kahveliina, aukioloajat, tapahtumat, kahvila, Akaa, ravintola, [GEOGRAPHIC_DATA…"
click at [651, 74] on icon at bounding box center [653, 70] width 43 height 9
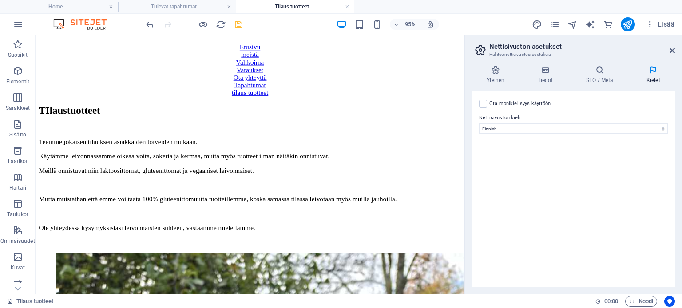
scroll to position [0, 0]
click at [674, 49] on icon at bounding box center [671, 50] width 5 height 7
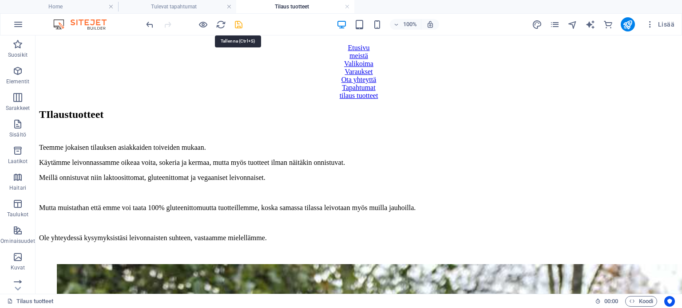
click at [240, 24] on icon "save" at bounding box center [238, 25] width 10 height 10
click at [625, 24] on icon "publish" at bounding box center [627, 25] width 10 height 10
